Goal: Navigation & Orientation: Find specific page/section

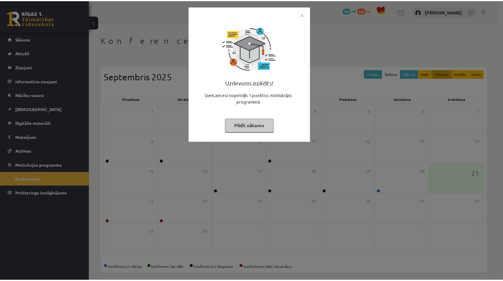
scroll to position [4, 0]
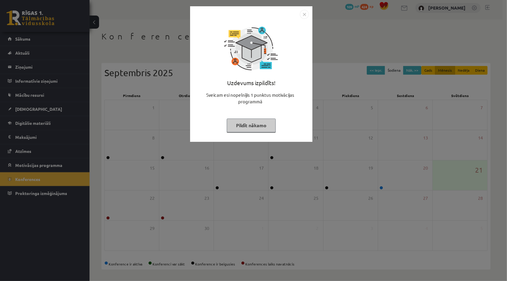
click at [301, 14] on img "Close" at bounding box center [304, 14] width 9 height 9
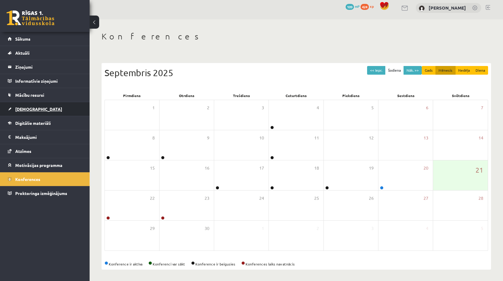
click at [56, 107] on link "[DEMOGRAPHIC_DATA]" at bounding box center [45, 109] width 74 height 14
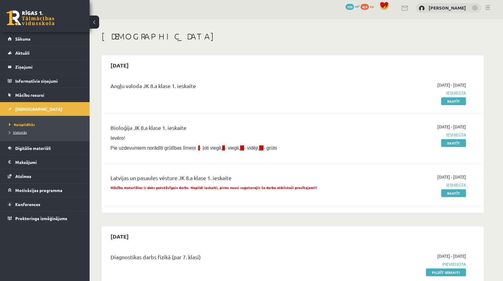
click at [29, 132] on link "Izlabotās" at bounding box center [46, 132] width 75 height 5
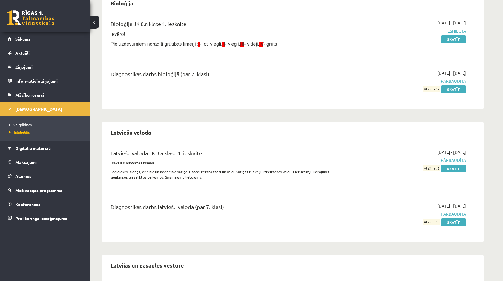
scroll to position [4, 0]
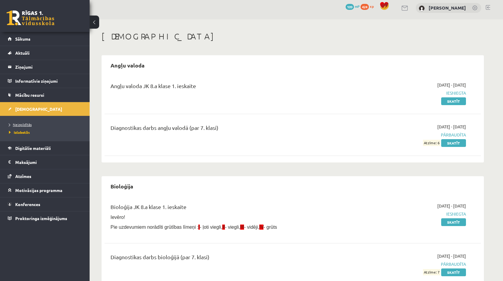
click at [24, 124] on span "Neizpildītās" at bounding box center [20, 124] width 23 height 5
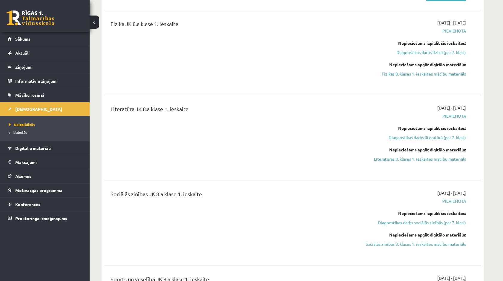
scroll to position [418, 0]
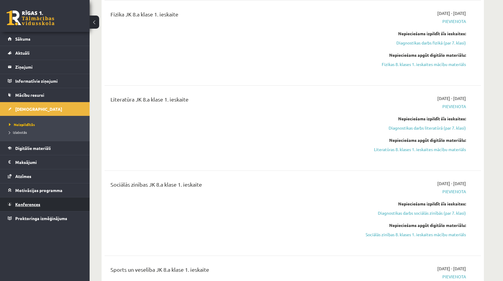
click at [36, 199] on link "Konferences" at bounding box center [45, 204] width 74 height 14
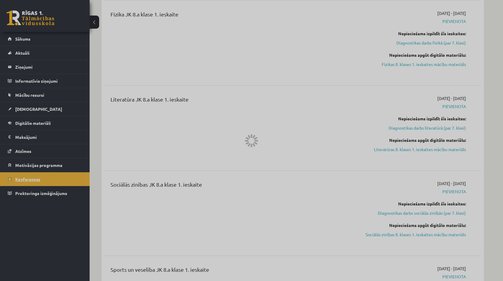
scroll to position [4, 0]
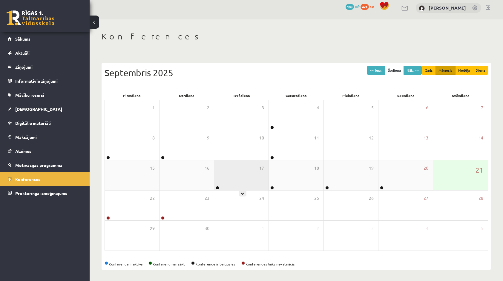
click at [225, 185] on div "17" at bounding box center [241, 175] width 54 height 30
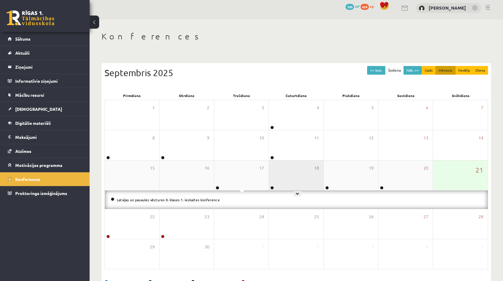
click at [281, 182] on div "18" at bounding box center [296, 175] width 54 height 30
click at [314, 175] on div "18" at bounding box center [296, 175] width 54 height 30
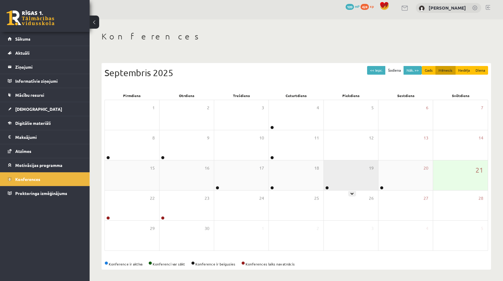
click at [340, 184] on div "19" at bounding box center [351, 175] width 54 height 30
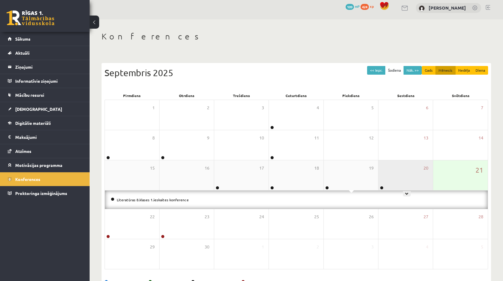
click at [396, 188] on div "20" at bounding box center [405, 175] width 54 height 30
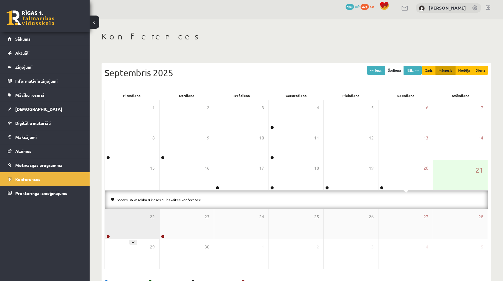
click at [125, 230] on div "22" at bounding box center [132, 224] width 54 height 30
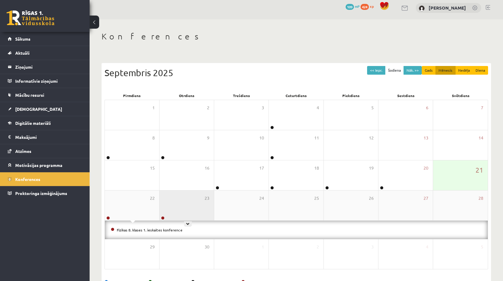
click at [176, 213] on div "23" at bounding box center [186, 206] width 54 height 30
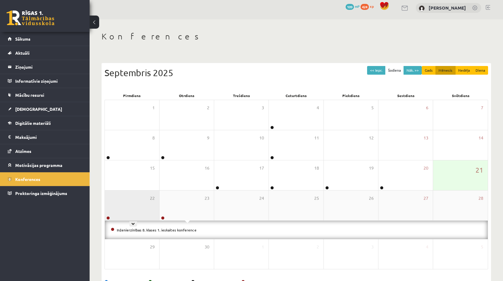
click at [133, 218] on div "22" at bounding box center [132, 206] width 54 height 30
click at [478, 68] on button "Diena" at bounding box center [481, 70] width 16 height 9
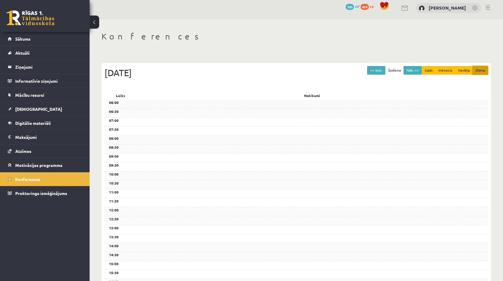
scroll to position [0, 0]
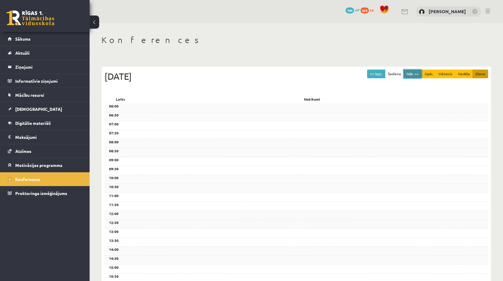
click at [411, 77] on button "Nāk. >>" at bounding box center [413, 74] width 18 height 9
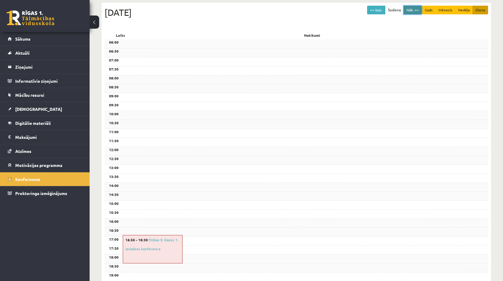
scroll to position [63, 0]
